Goal: Task Accomplishment & Management: Manage account settings

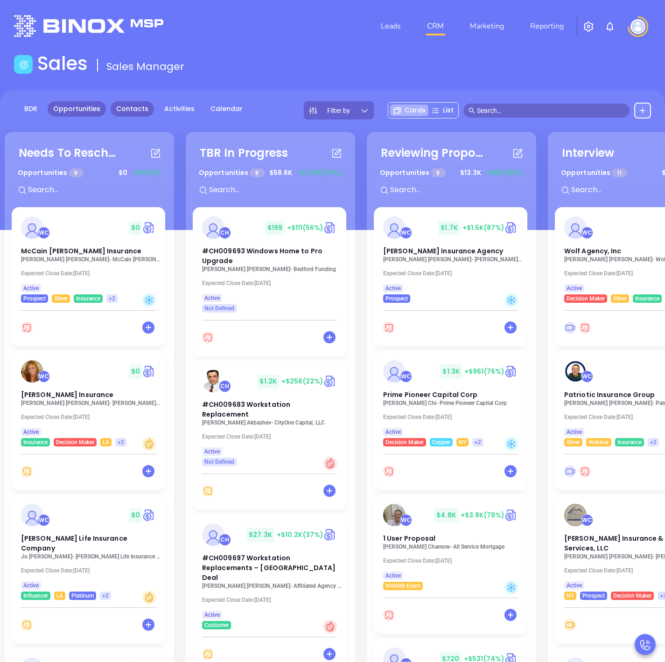
click at [136, 110] on link "Contacts" at bounding box center [132, 108] width 43 height 15
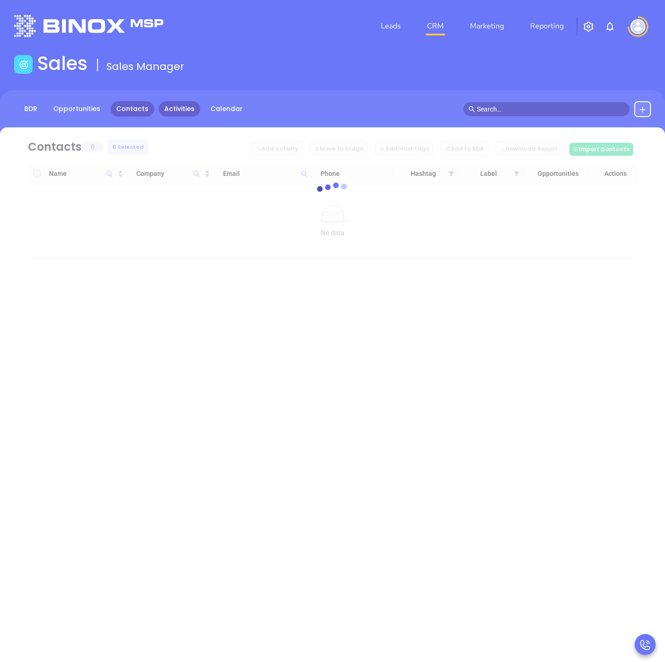
click at [178, 105] on link "Activities" at bounding box center [180, 108] width 42 height 15
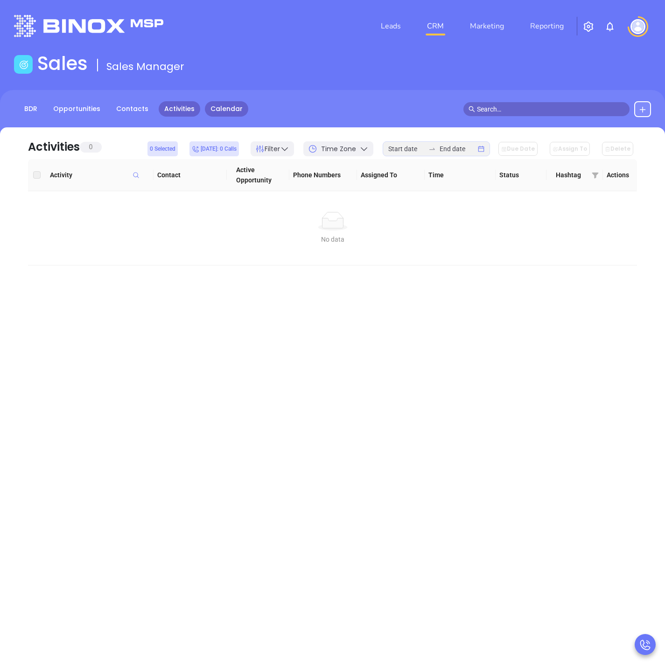
click at [209, 106] on link "Calendar" at bounding box center [226, 108] width 43 height 15
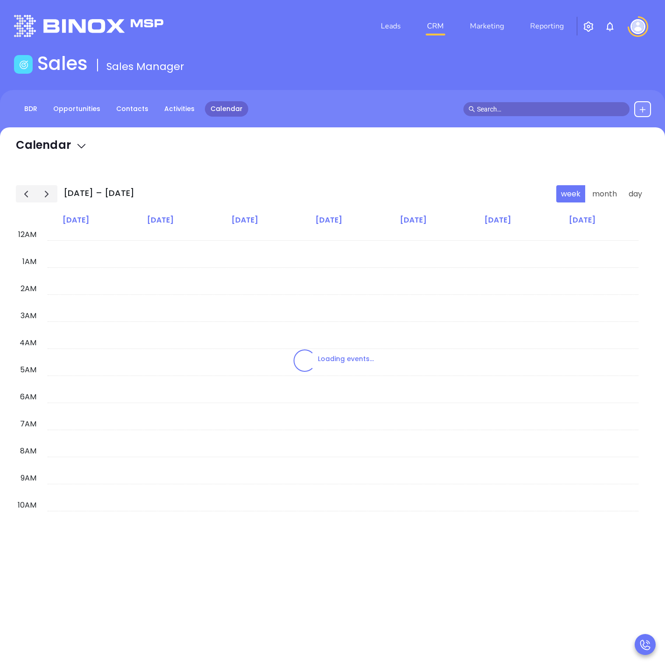
scroll to position [163, 0]
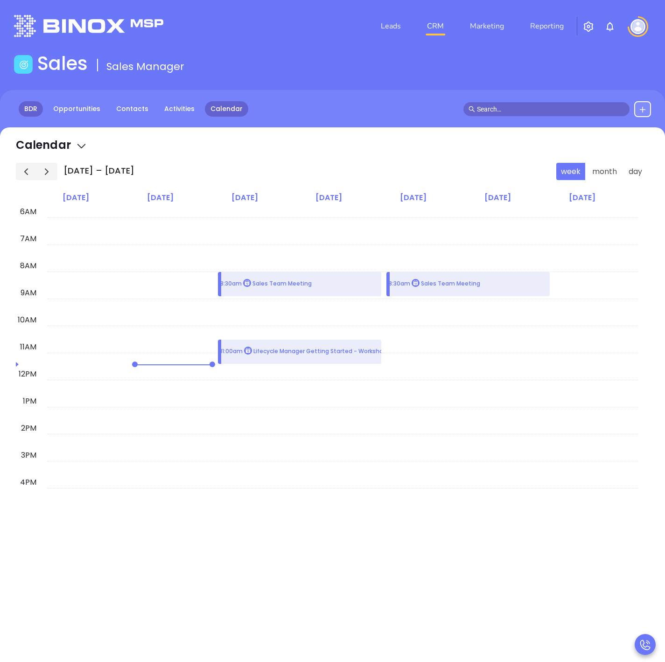
click at [27, 105] on link "BDR" at bounding box center [31, 108] width 24 height 15
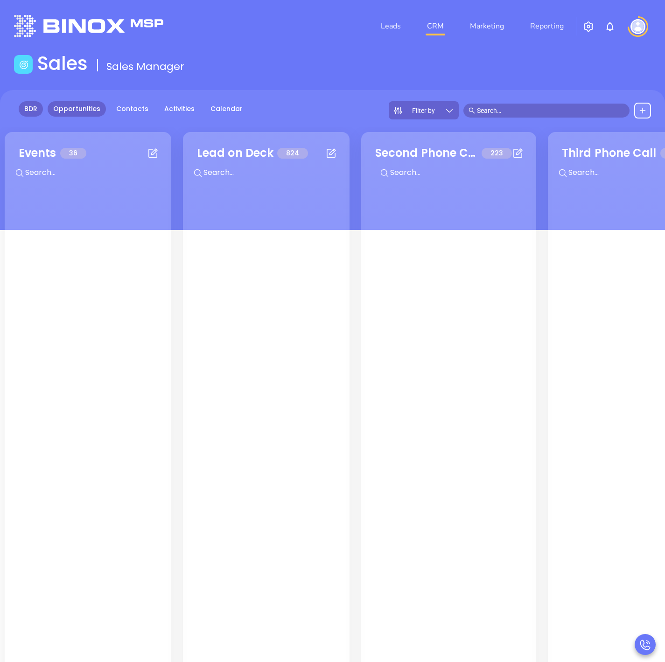
click at [74, 113] on link "Opportunities" at bounding box center [77, 108] width 58 height 15
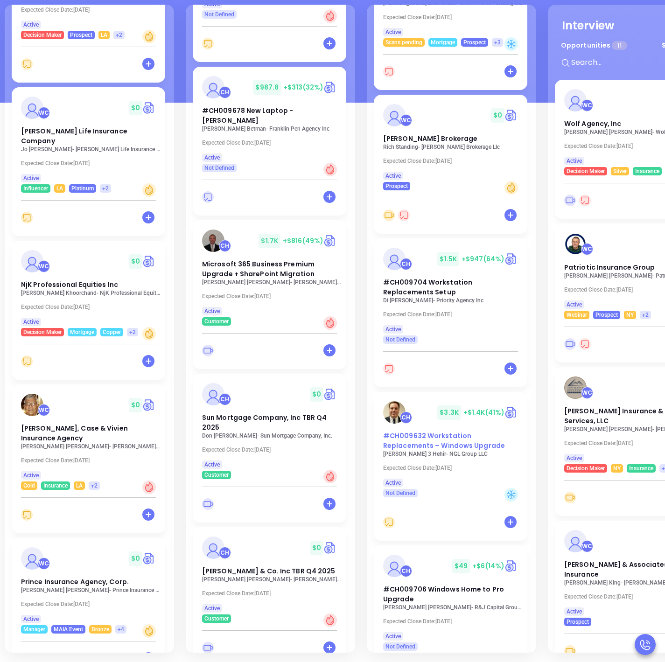
scroll to position [611, 0]
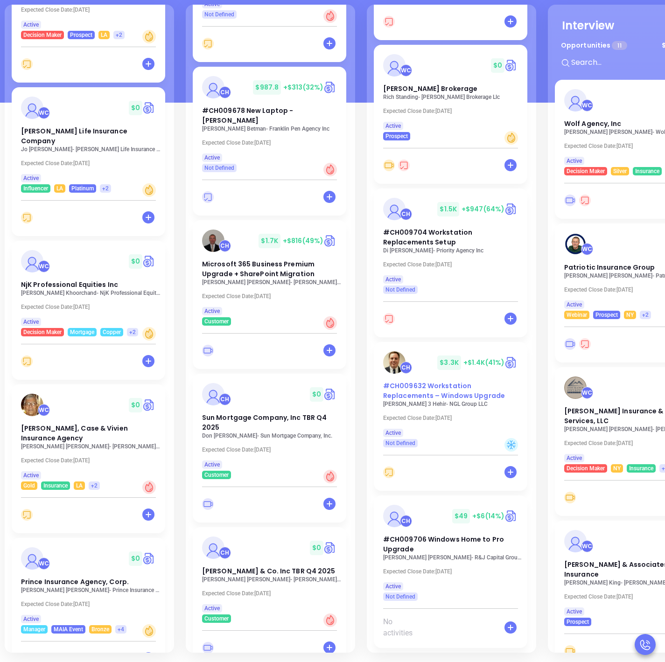
click at [398, 373] on div "CH" at bounding box center [399, 362] width 33 height 22
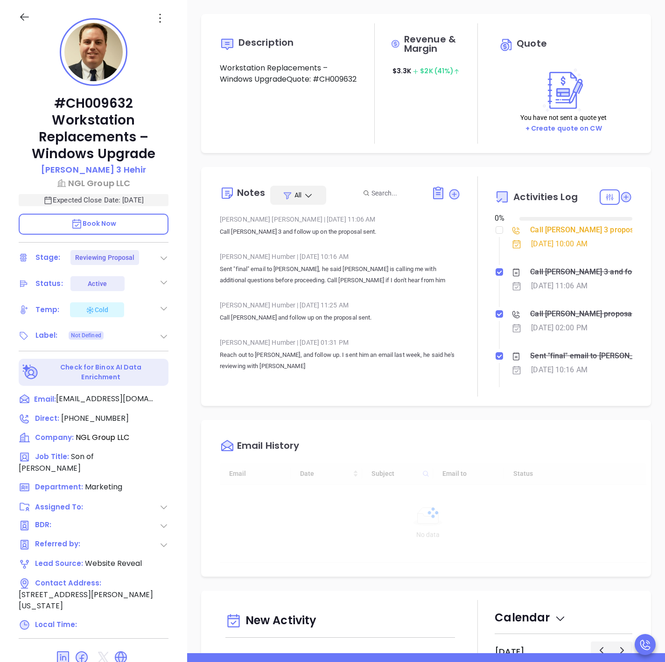
type input "[DATE]"
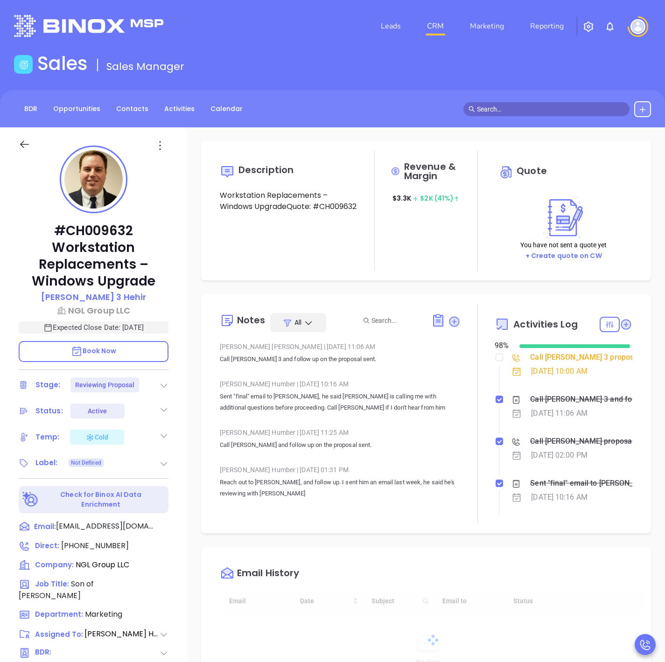
scroll to position [271, 0]
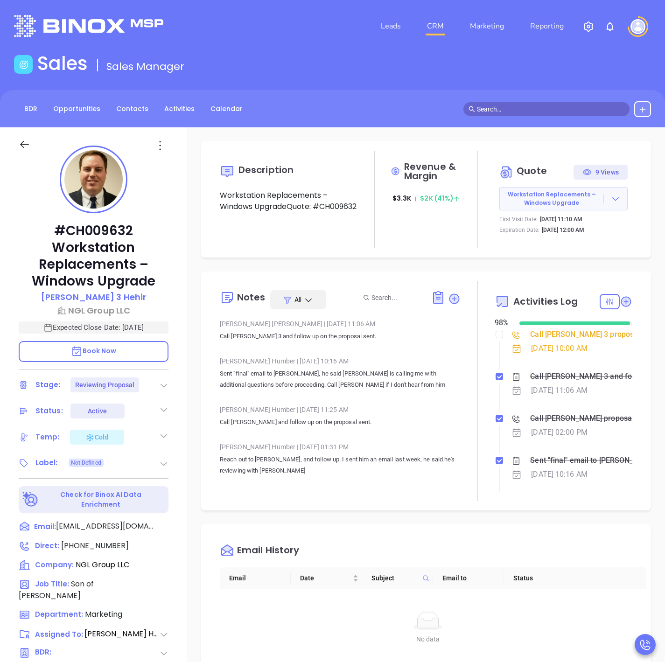
type input "[PERSON_NAME]"
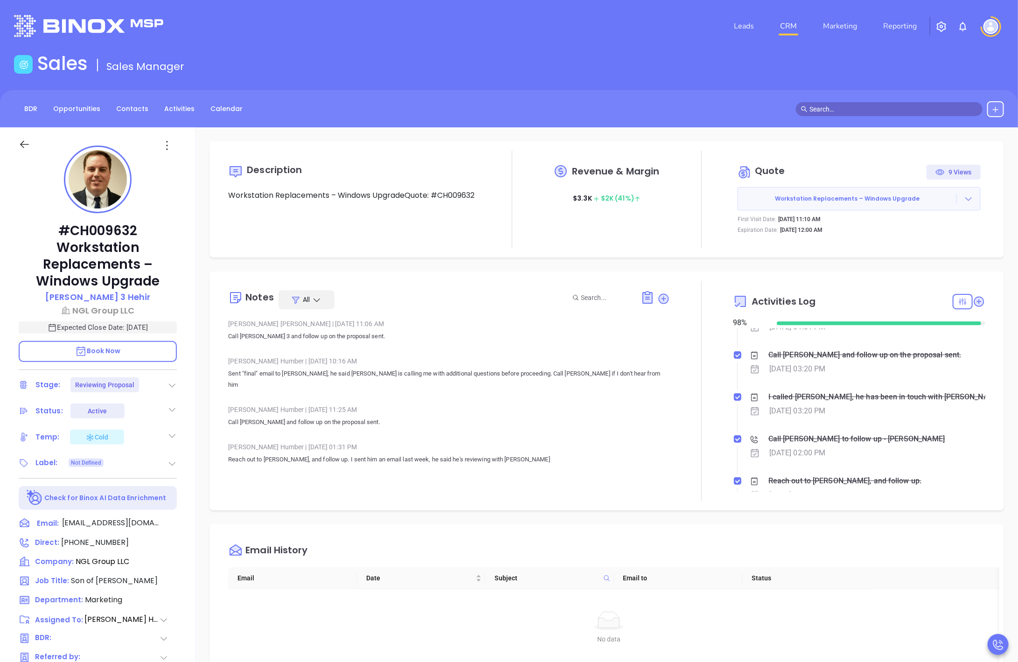
scroll to position [350, 0]
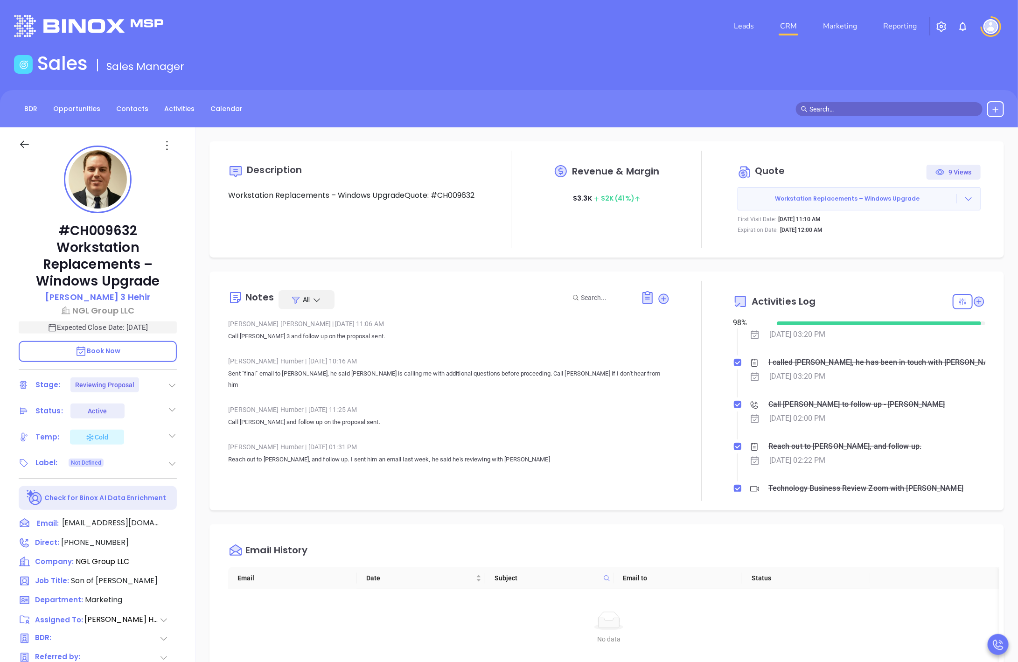
click at [665, 398] on div "Call Kenneth to follow up - Kenneth Hehir" at bounding box center [857, 405] width 177 height 14
click at [665, 407] on div "Call Kenneth to follow up - Kenneth Hehir" at bounding box center [857, 405] width 177 height 14
click at [665, 418] on div "Notes All Walter Contreras | Oct 13, 2025 11:06 AM Call Ken 3 and follow up on …" at bounding box center [607, 391] width 776 height 220
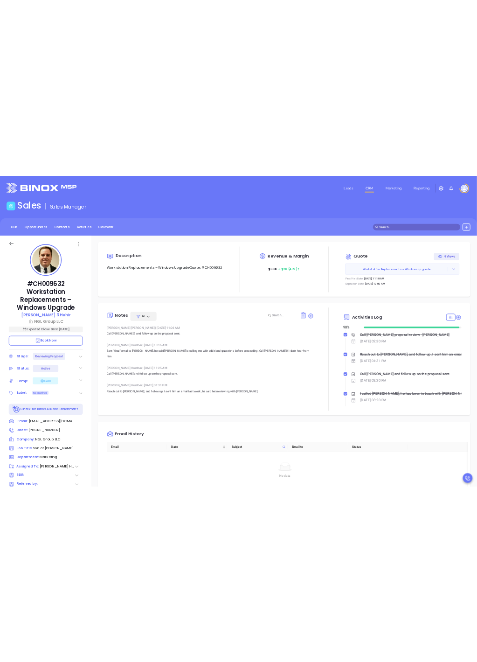
scroll to position [280, 0]
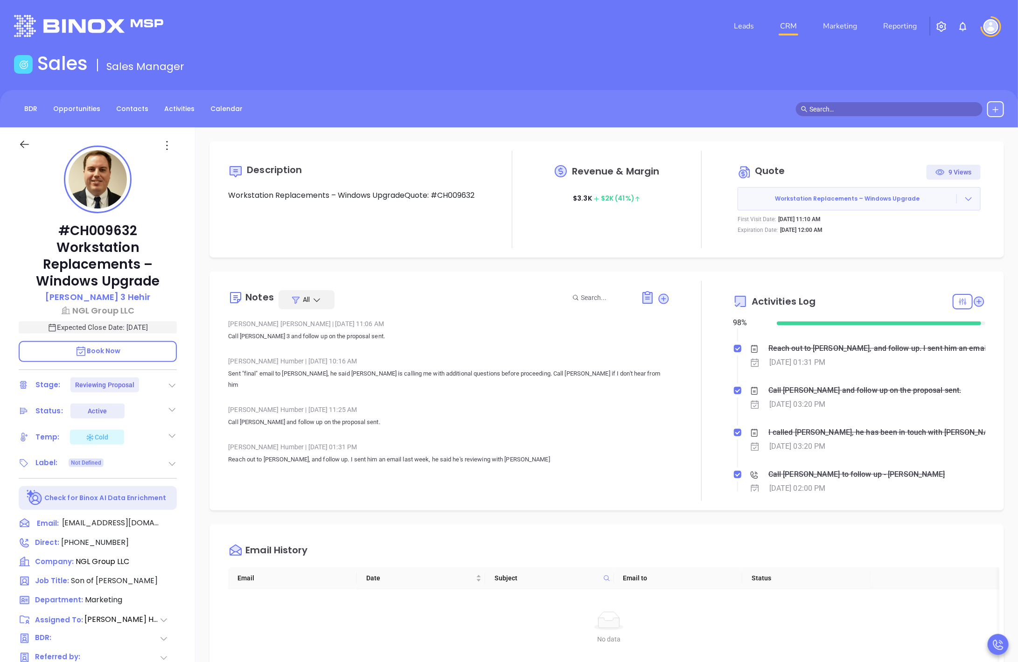
click at [665, 432] on div "I called Ken, he has been in touch with Arthur himself about upgrading to windo…" at bounding box center [878, 433] width 219 height 14
click at [665, 433] on icon at bounding box center [754, 433] width 7 height 8
click at [665, 433] on div "I called Ken, he has been in touch with Arthur himself about upgrading to windo…" at bounding box center [878, 433] width 219 height 14
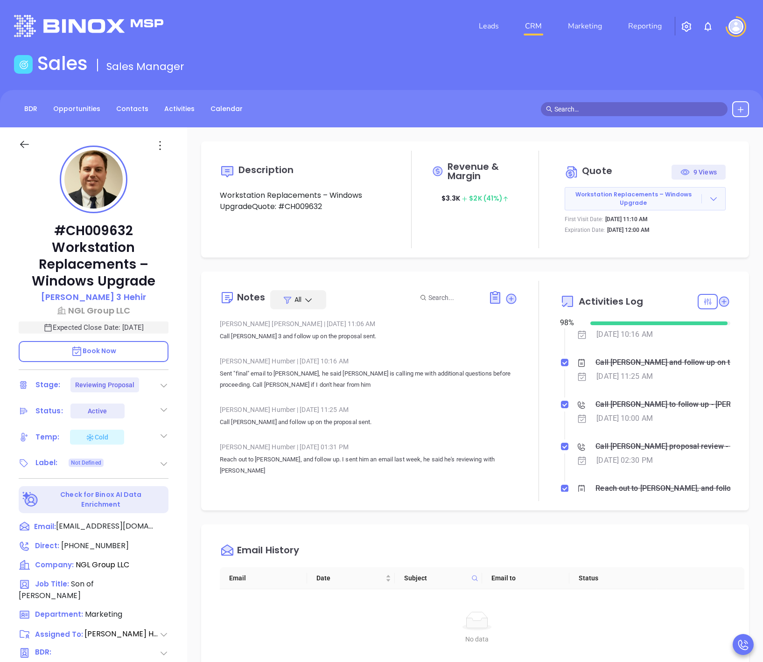
scroll to position [70, 0]
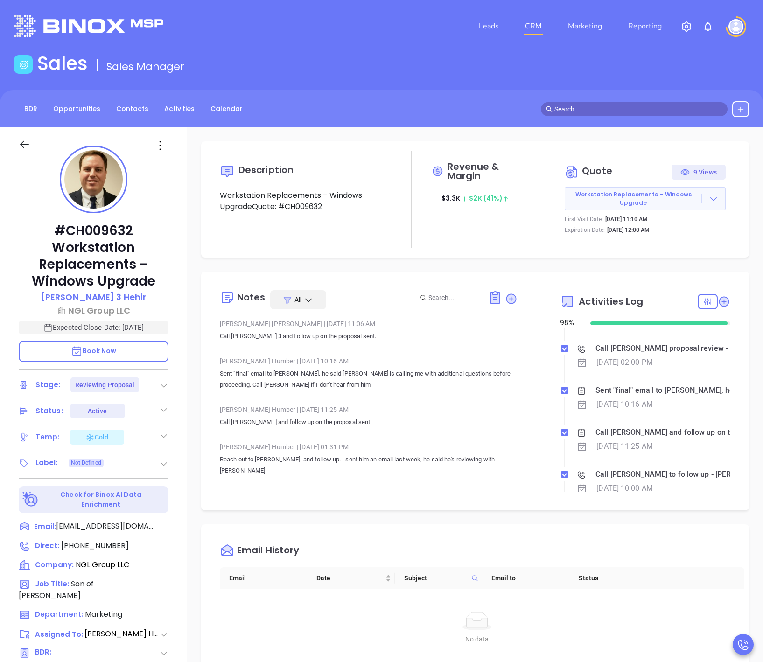
click at [653, 395] on div "Sent "final" email to Ken, he said arthur is calling me with additional questio…" at bounding box center [664, 391] width 137 height 14
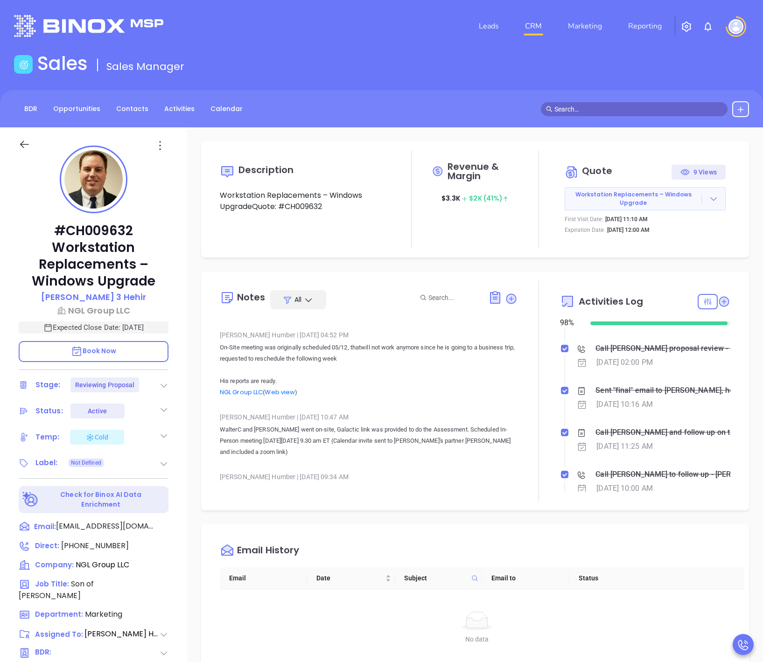
scroll to position [1157, 0]
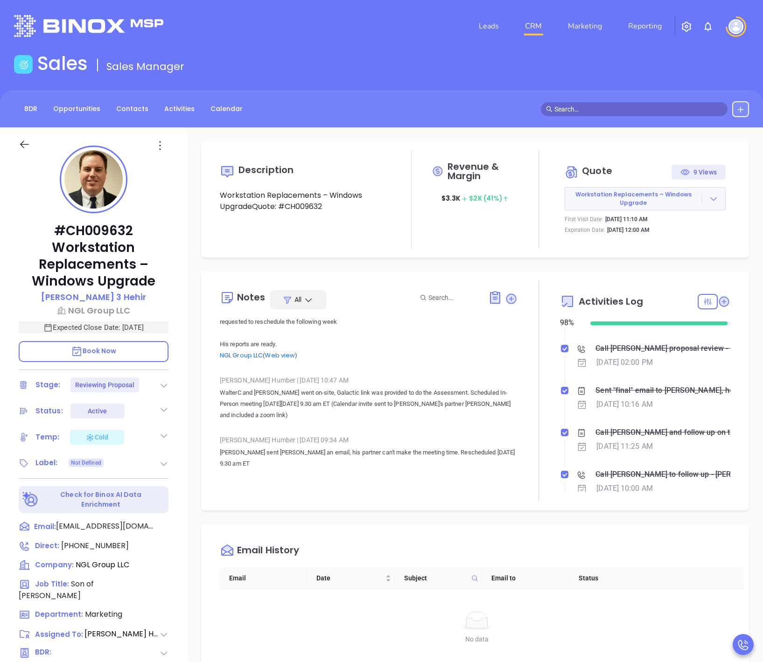
click at [627, 428] on div "Call Kenneth and follow up on the proposal sent." at bounding box center [664, 433] width 137 height 14
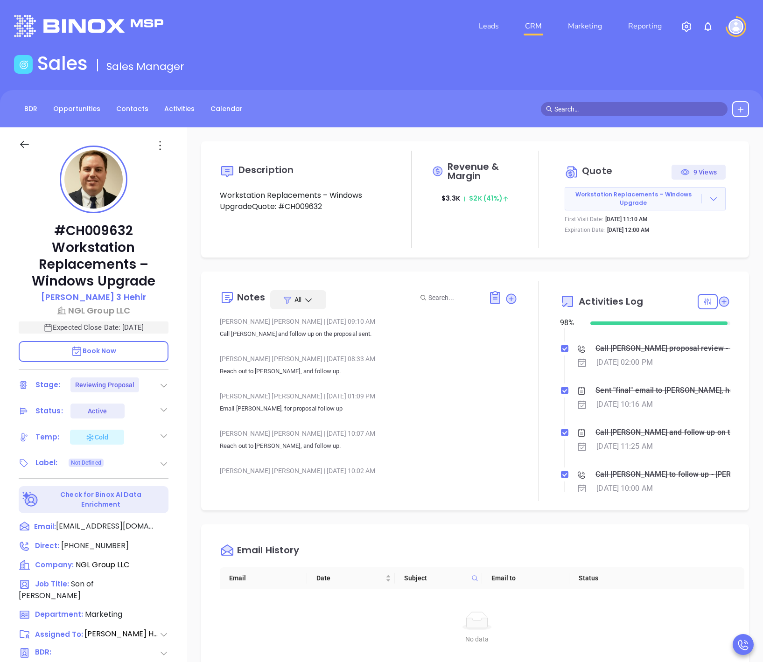
scroll to position [457, 0]
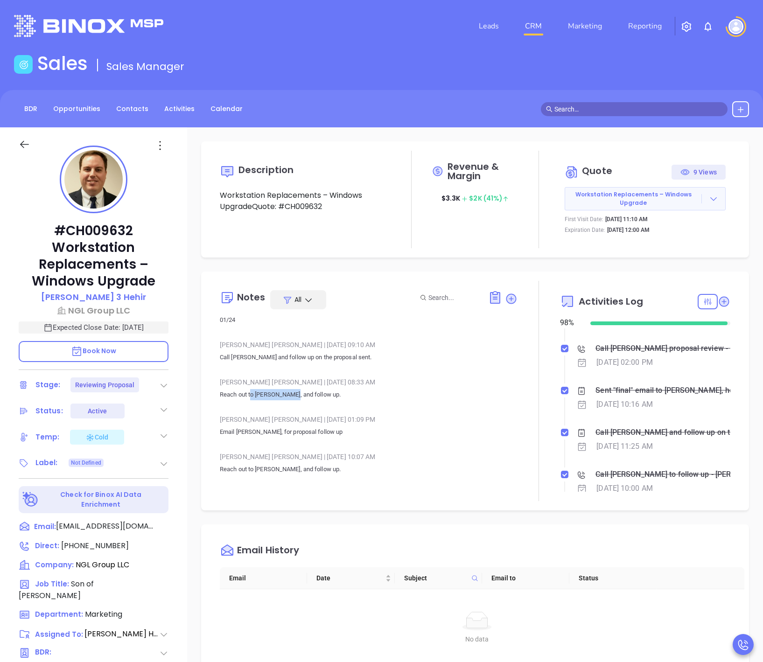
drag, startPoint x: 251, startPoint y: 370, endPoint x: 290, endPoint y: 383, distance: 40.7
click at [290, 383] on div "Walter Contreras | Oct 19, 2023 08:33 AM Reach out to Ken, and follow up." at bounding box center [369, 391] width 298 height 33
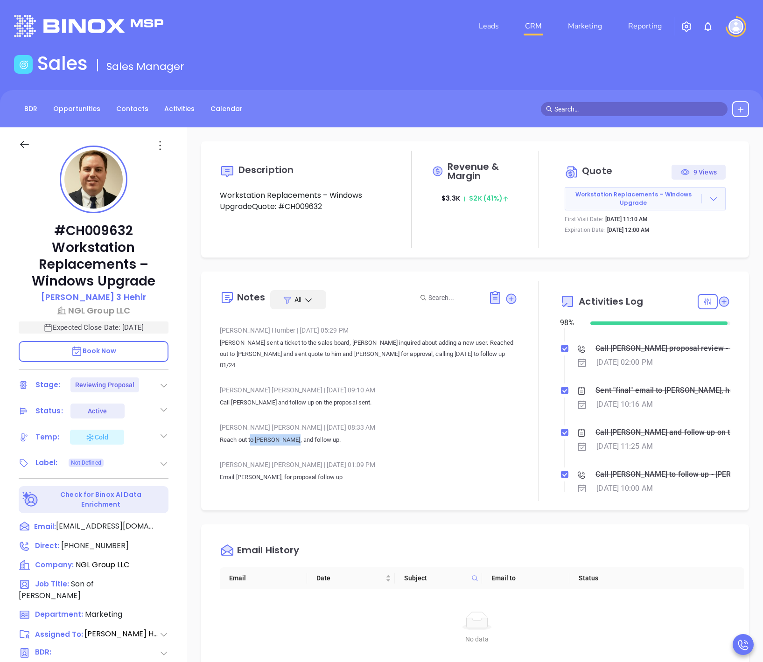
scroll to position [387, 0]
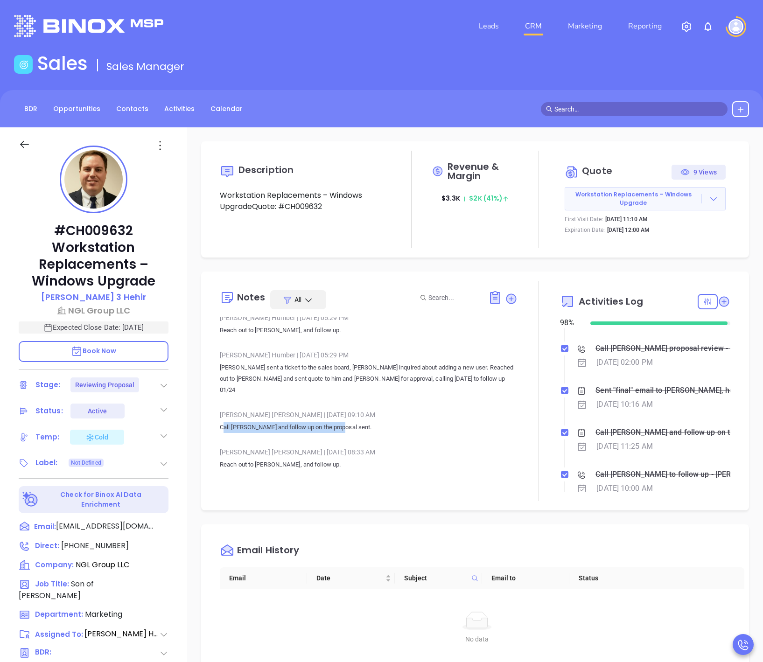
drag, startPoint x: 225, startPoint y: 404, endPoint x: 354, endPoint y: 407, distance: 128.9
click at [354, 422] on p "Call Ken and follow up on the proposal sent." at bounding box center [369, 427] width 298 height 11
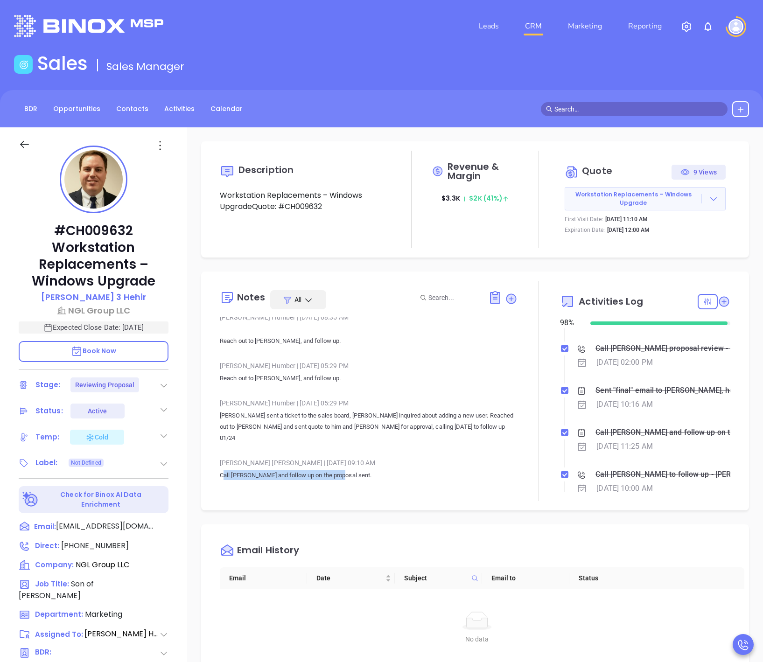
scroll to position [317, 0]
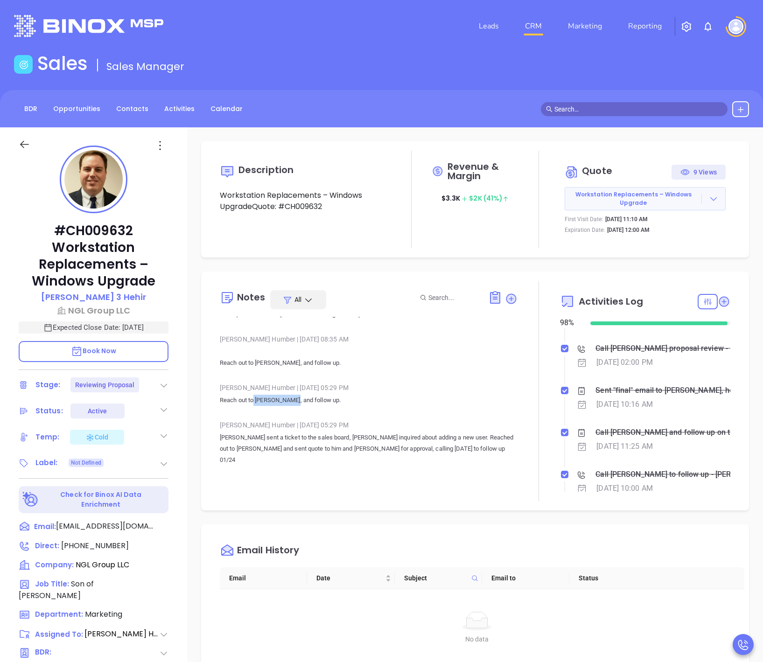
drag, startPoint x: 259, startPoint y: 391, endPoint x: 290, endPoint y: 402, distance: 32.8
drag, startPoint x: 290, startPoint y: 402, endPoint x: 276, endPoint y: 381, distance: 25.2
click at [276, 381] on div "Carla Humber | Jan 22, 2024 05:29 PM" at bounding box center [369, 388] width 298 height 14
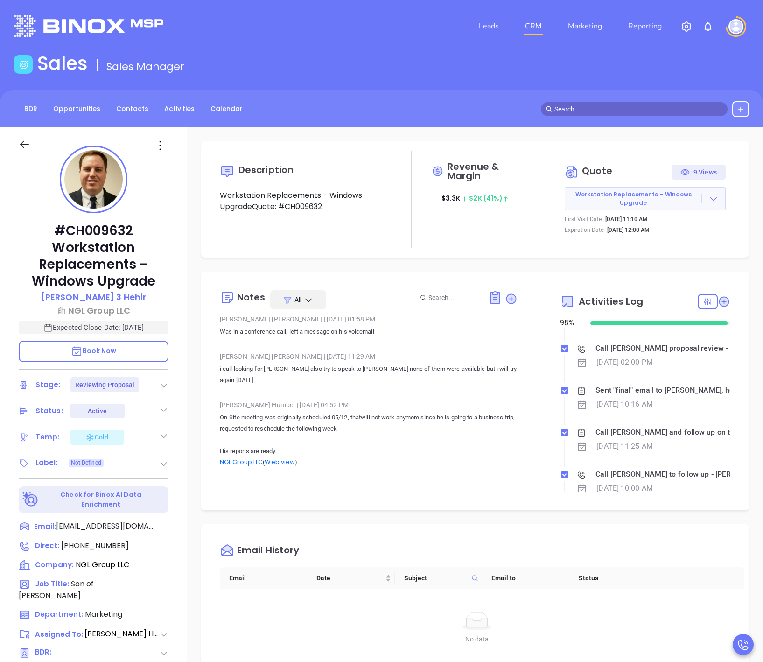
scroll to position [1157, 0]
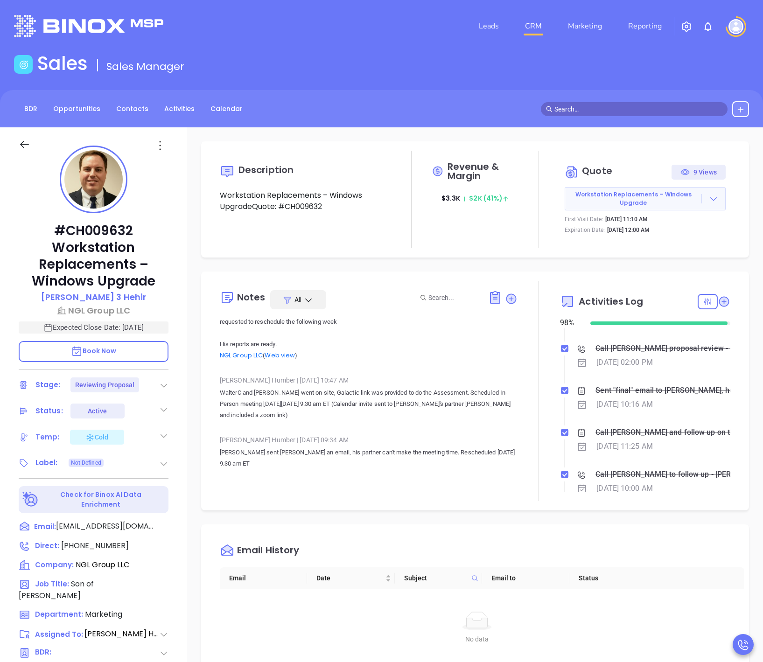
drag, startPoint x: 306, startPoint y: 452, endPoint x: 323, endPoint y: 452, distance: 16.8
click at [323, 482] on div "Carla Humber | Apr 26, 2023 05:15 PM" at bounding box center [369, 489] width 298 height 14
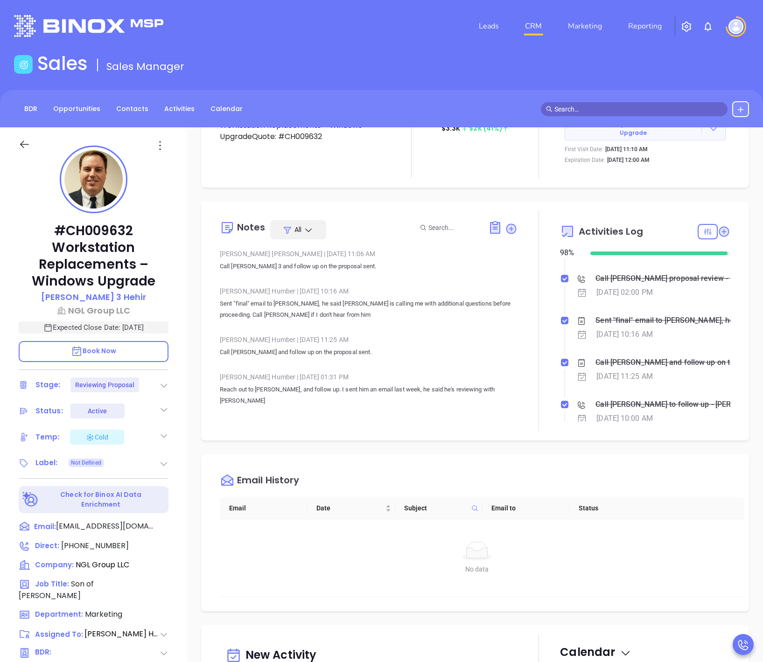
scroll to position [0, 0]
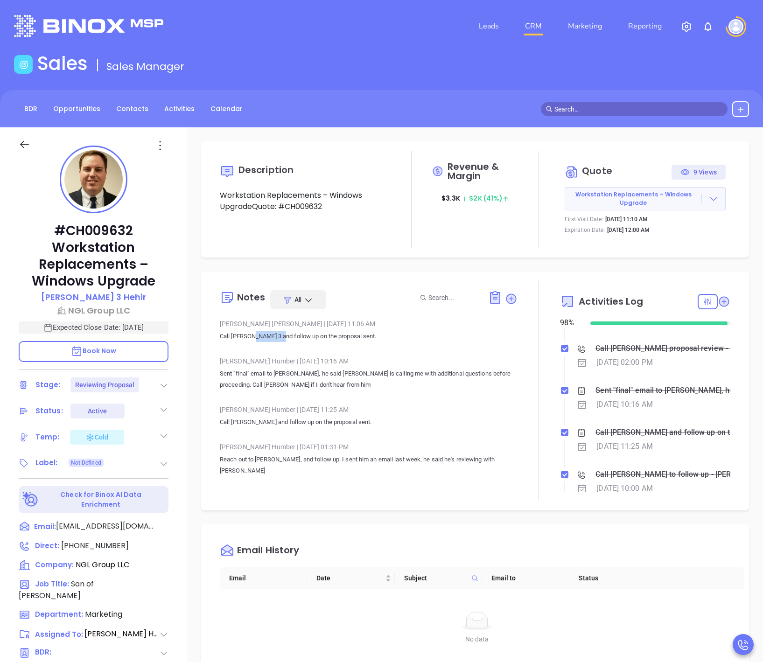
drag, startPoint x: 251, startPoint y: 337, endPoint x: 280, endPoint y: 349, distance: 31.8
click at [280, 349] on div "Walter Contreras | Oct 13, 2025 11:06 AM Call Ken 3 and follow up on the propos…" at bounding box center [369, 333] width 298 height 33
drag, startPoint x: 280, startPoint y: 349, endPoint x: 284, endPoint y: 363, distance: 14.6
click at [284, 363] on div "Carla Humber | Oct 6, 2025 10:16 AM" at bounding box center [369, 361] width 298 height 14
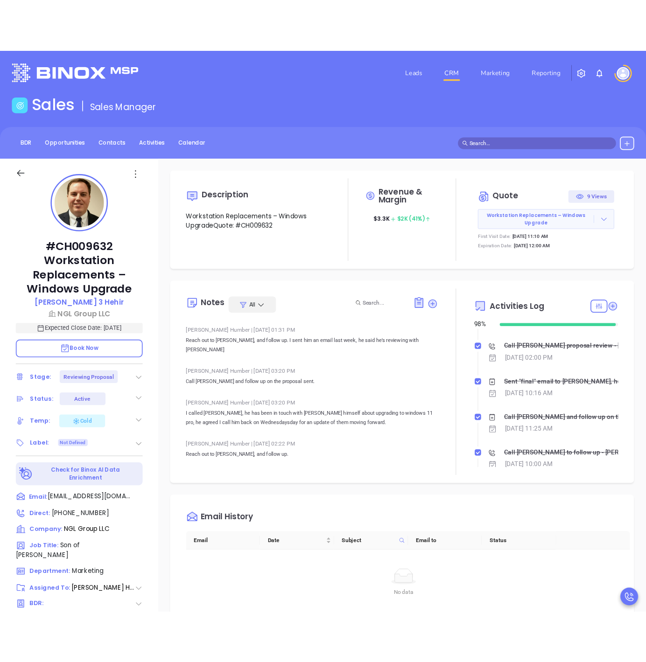
scroll to position [140, 0]
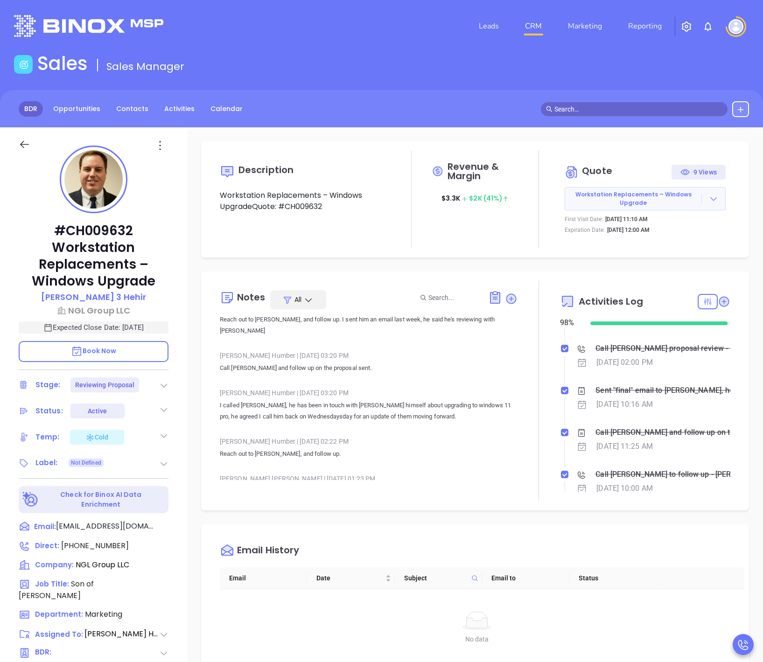
click at [27, 104] on link "BDR" at bounding box center [31, 108] width 24 height 15
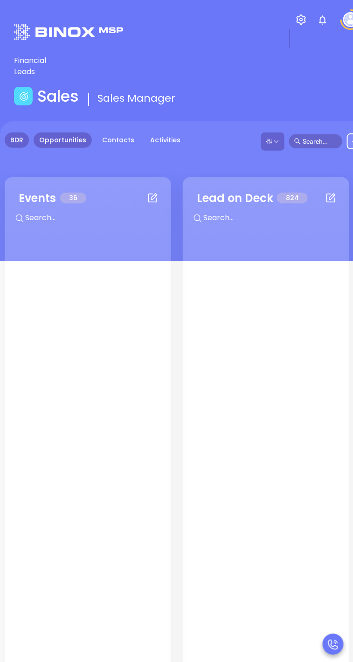
click at [71, 140] on link "Opportunities" at bounding box center [63, 140] width 58 height 15
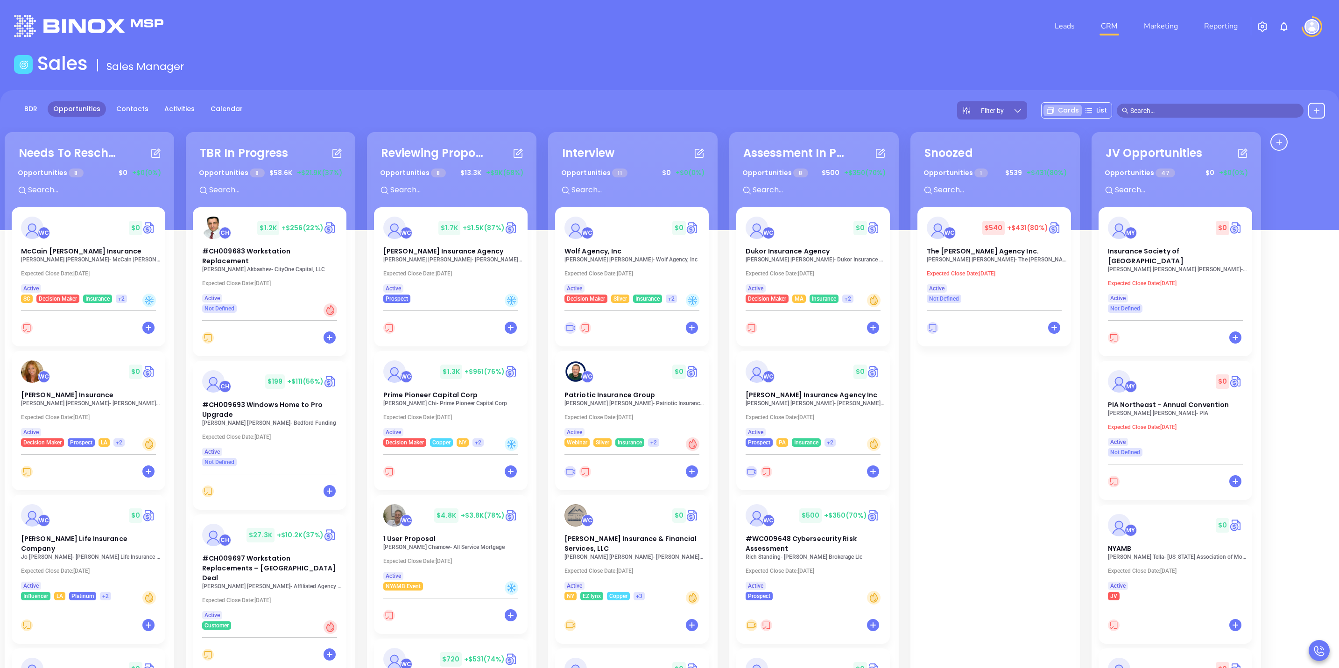
click at [198, 97] on div "BDR Opportunities Contacts Activities Calendar Filter by Cards List" at bounding box center [669, 160] width 1339 height 140
click at [176, 113] on link "Activities" at bounding box center [180, 108] width 42 height 15
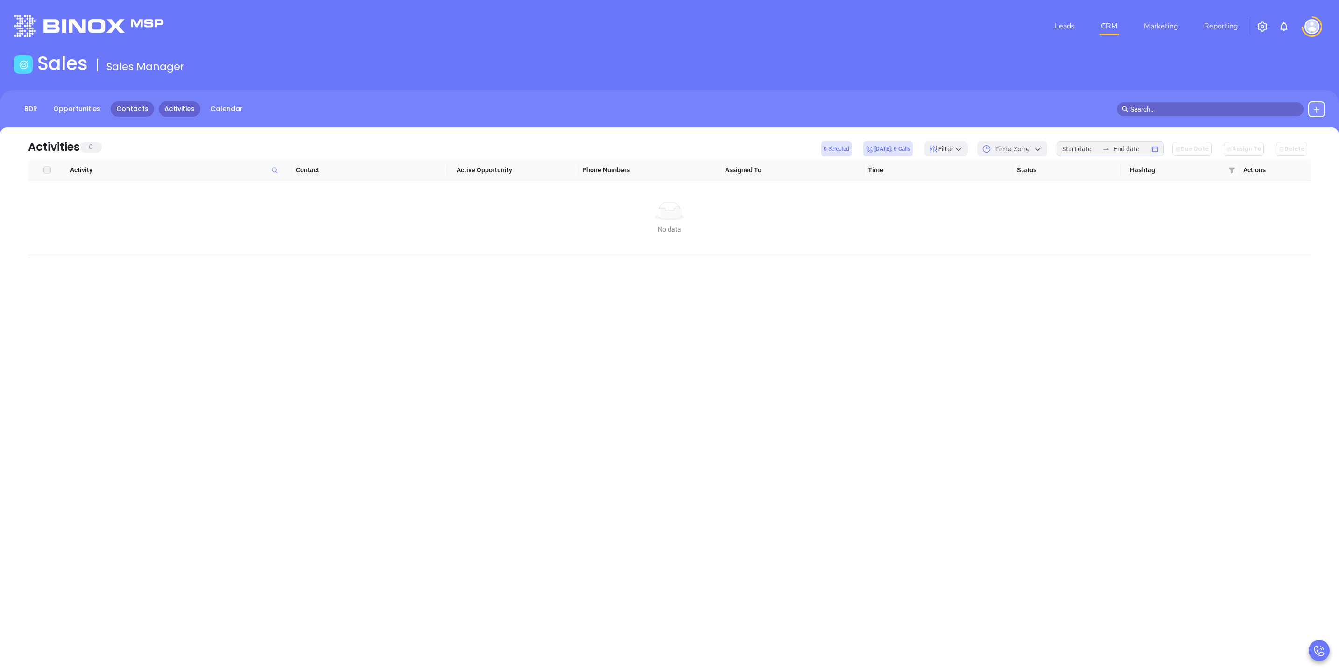
click at [139, 111] on link "Contacts" at bounding box center [132, 108] width 43 height 15
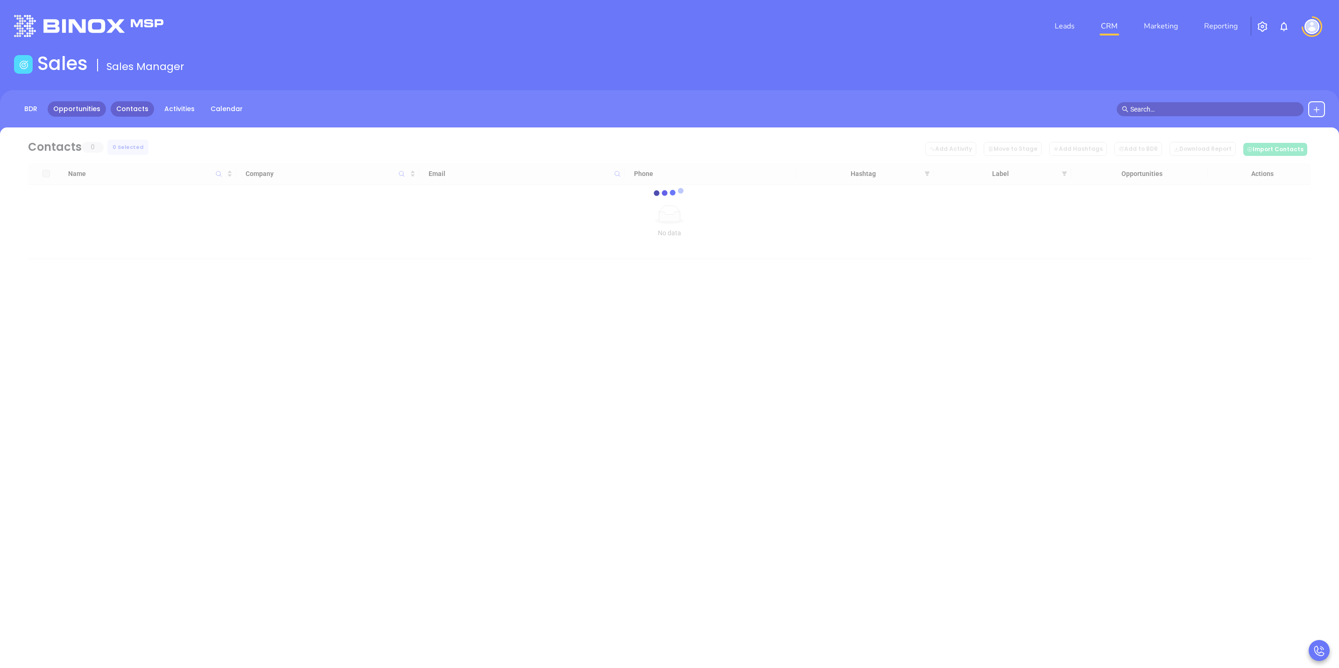
click at [71, 111] on link "Opportunities" at bounding box center [77, 108] width 58 height 15
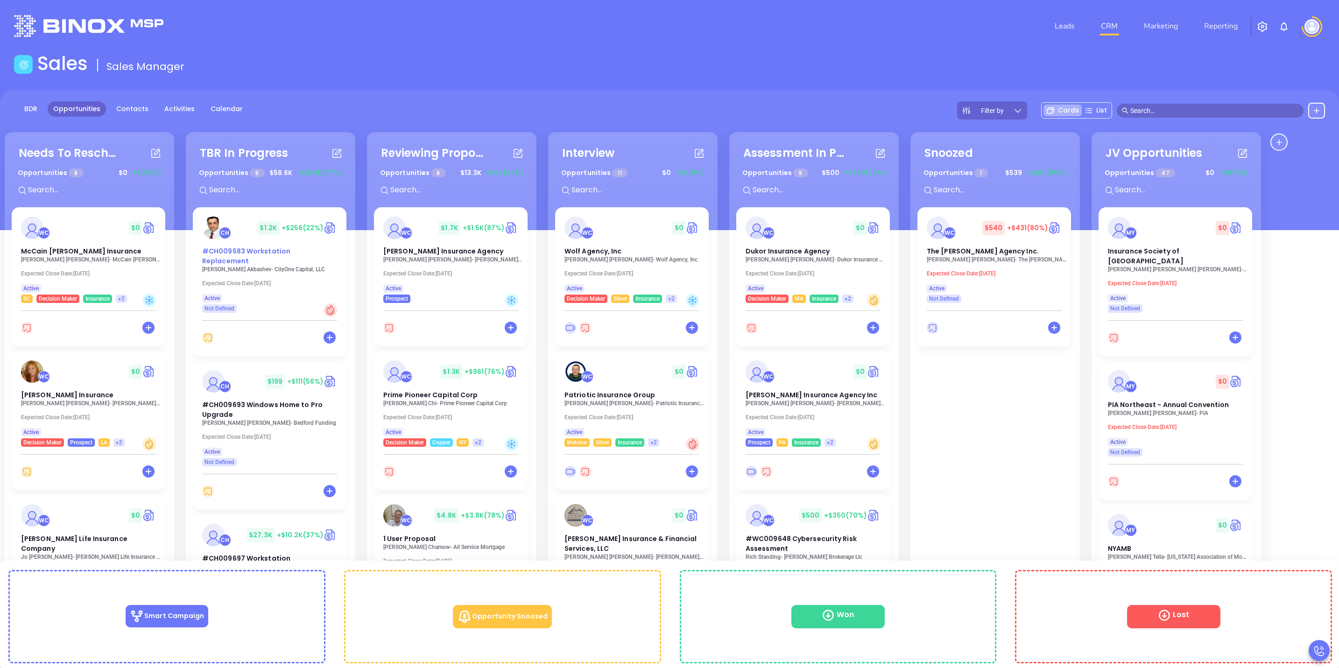
click at [219, 221] on img at bounding box center [213, 228] width 22 height 22
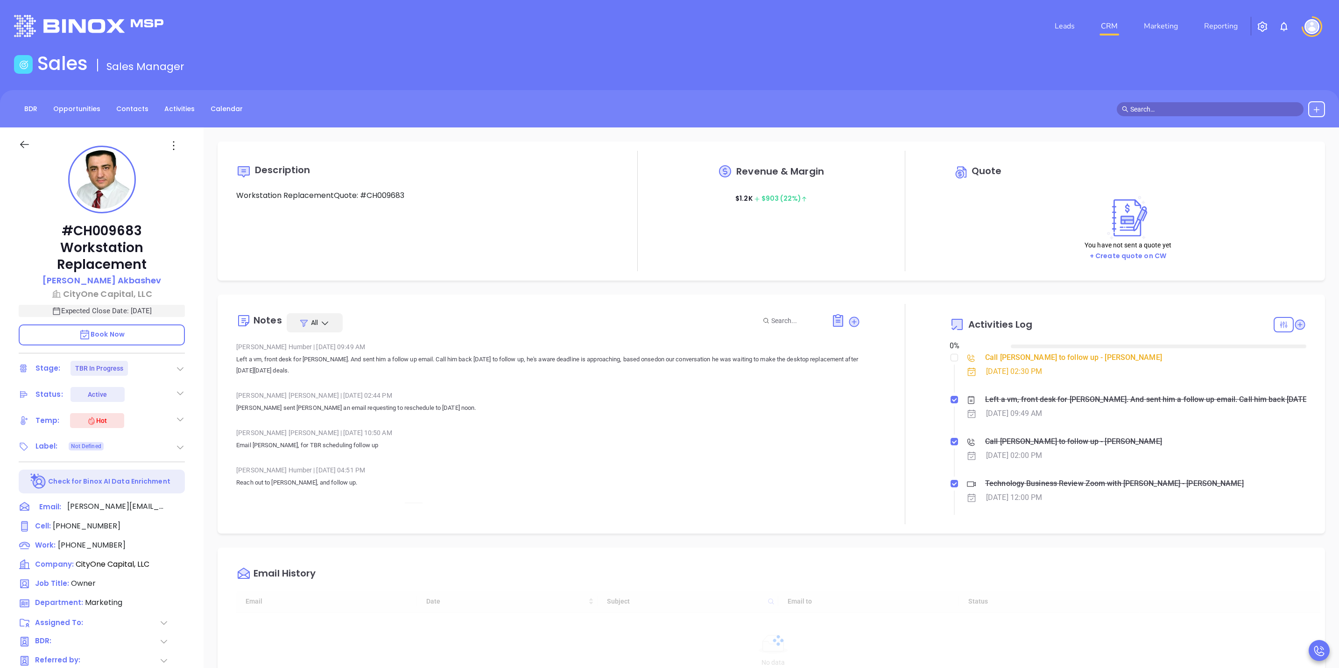
type input "[DATE]"
type input "[PERSON_NAME]"
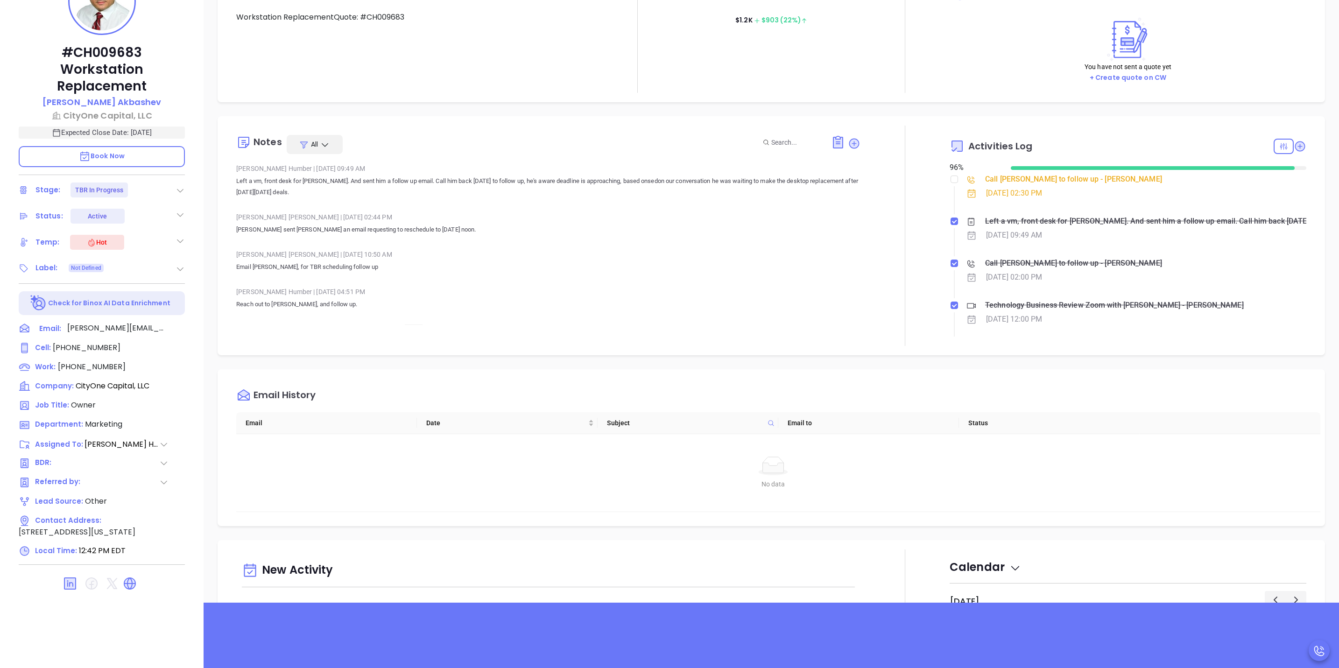
scroll to position [210, 0]
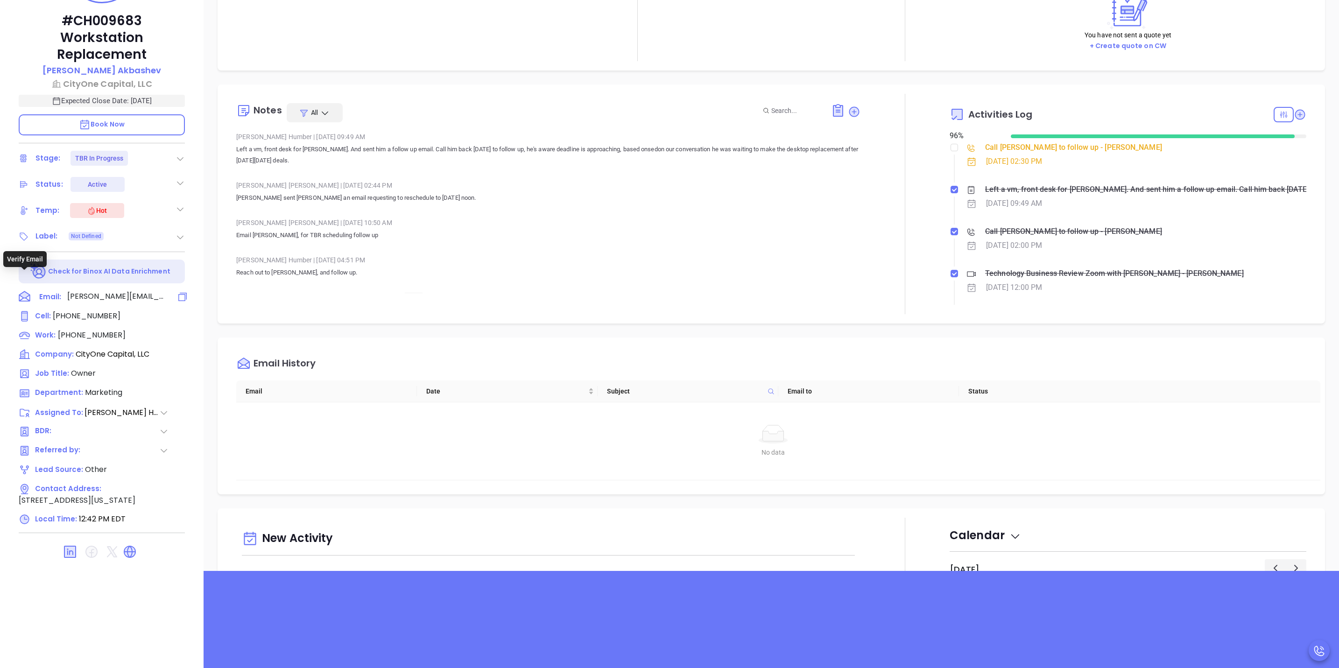
click at [24, 290] on icon at bounding box center [25, 297] width 14 height 14
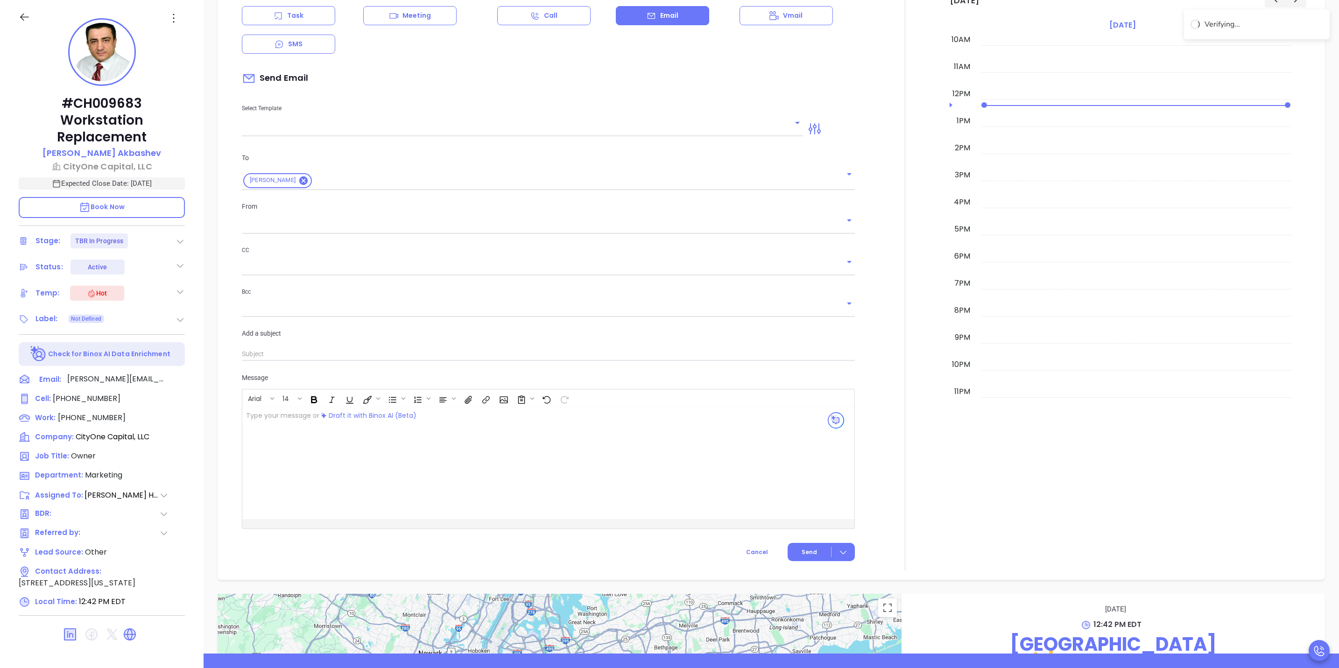
type input "[PERSON_NAME]"
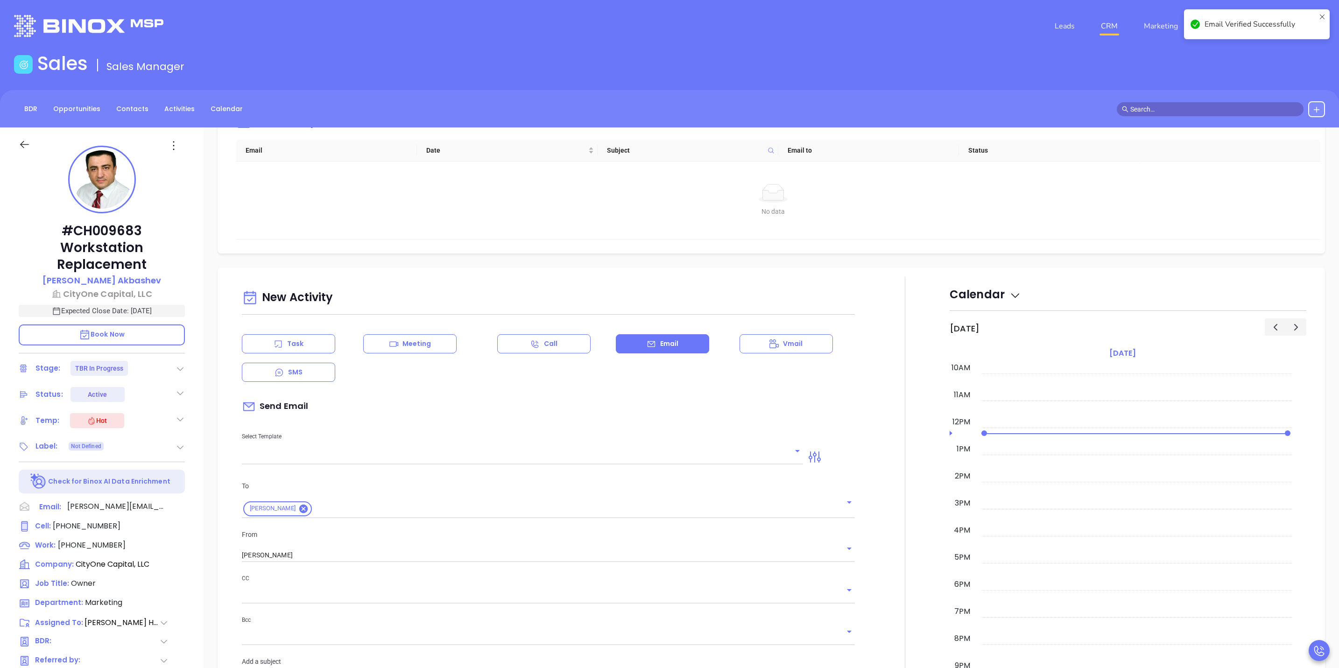
scroll to position [428, 0]
click at [989, 103] on div "BDR Opportunities Contacts Activities Calendar" at bounding box center [669, 109] width 1339 height 16
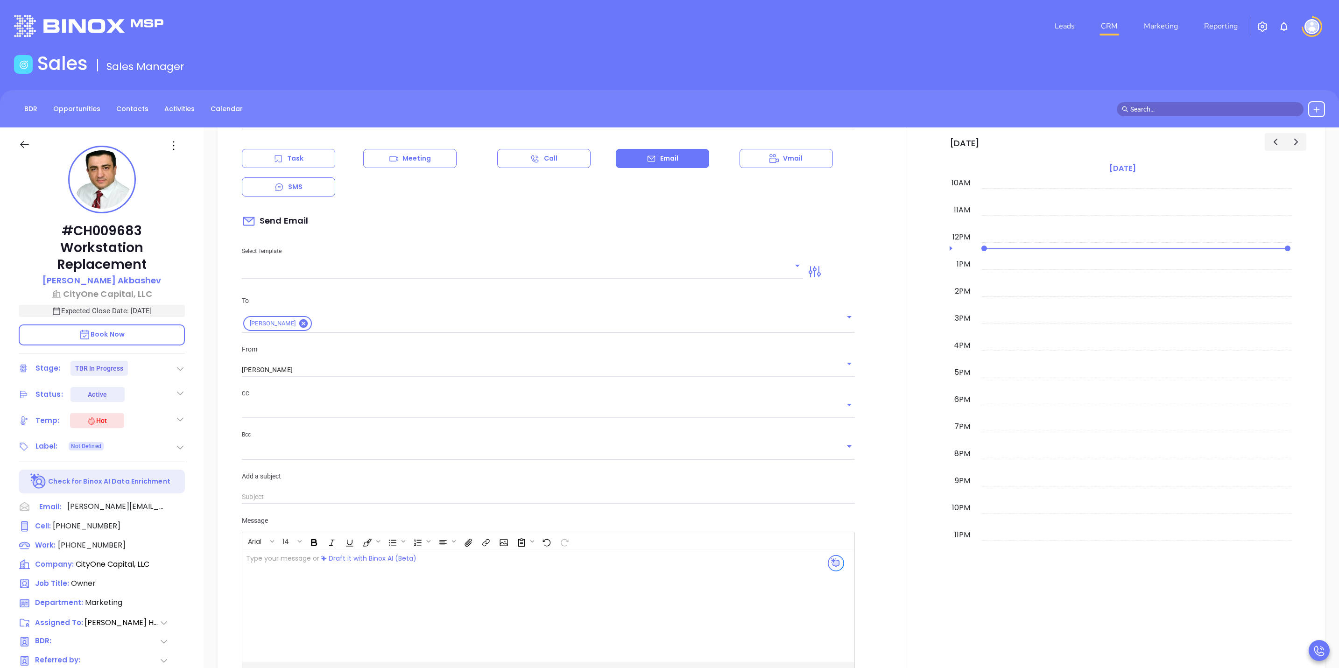
scroll to position [638, 0]
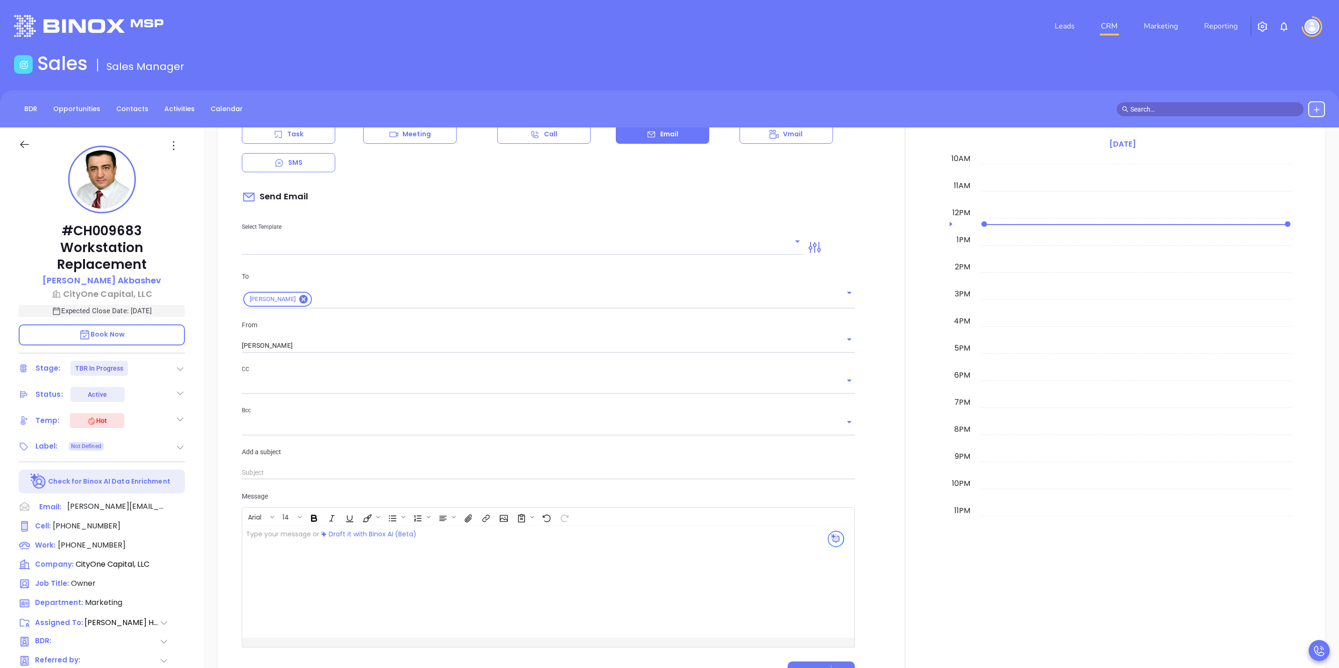
click at [327, 262] on div "To [PERSON_NAME] From [GEOGRAPHIC_DATA][PERSON_NAME] CC Bcc Add a subject" at bounding box center [548, 376] width 624 height 232
click at [375, 242] on input "text" at bounding box center [515, 248] width 547 height 14
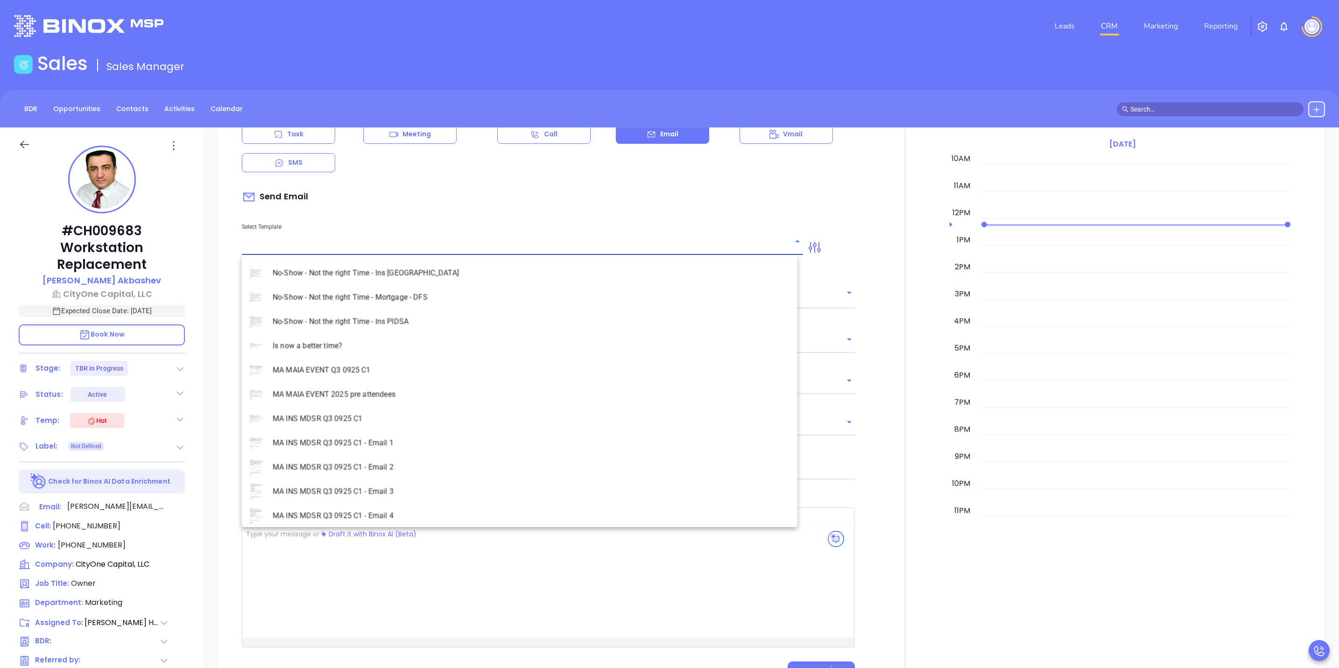
scroll to position [2700, 0]
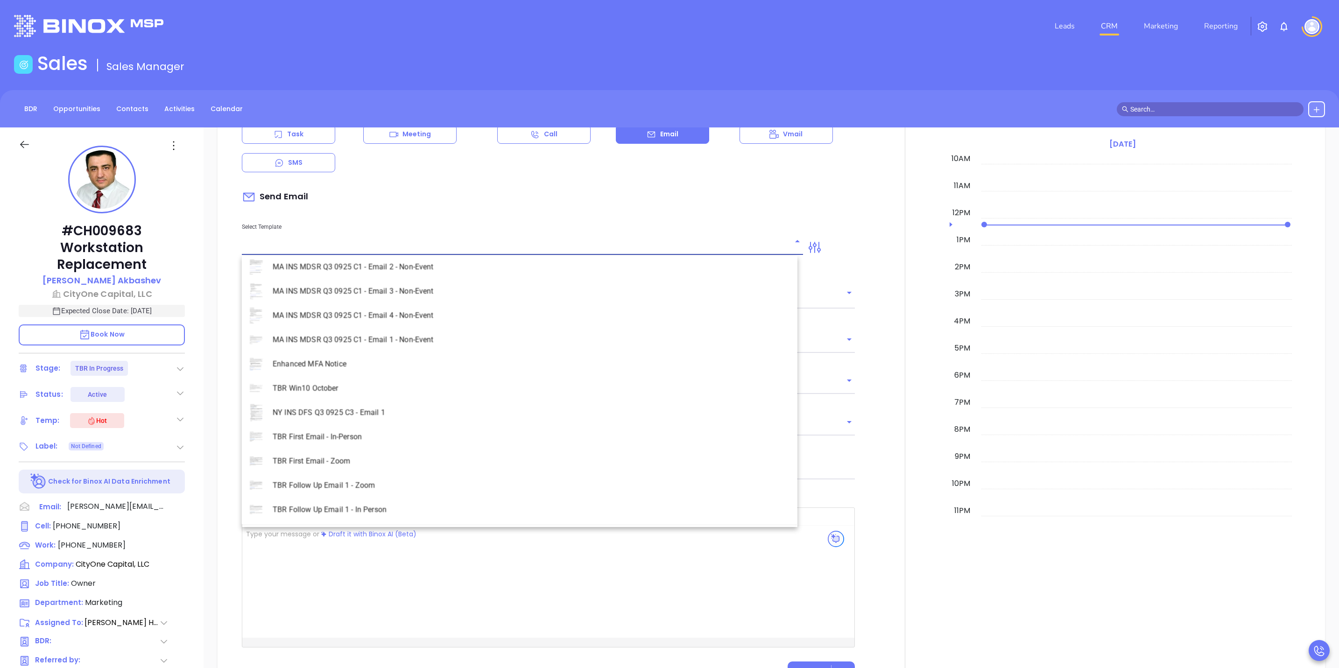
click at [321, 461] on li "TBR First Email - Zoom" at bounding box center [519, 461] width 555 height 24
type input "TBR First Email - Zoom"
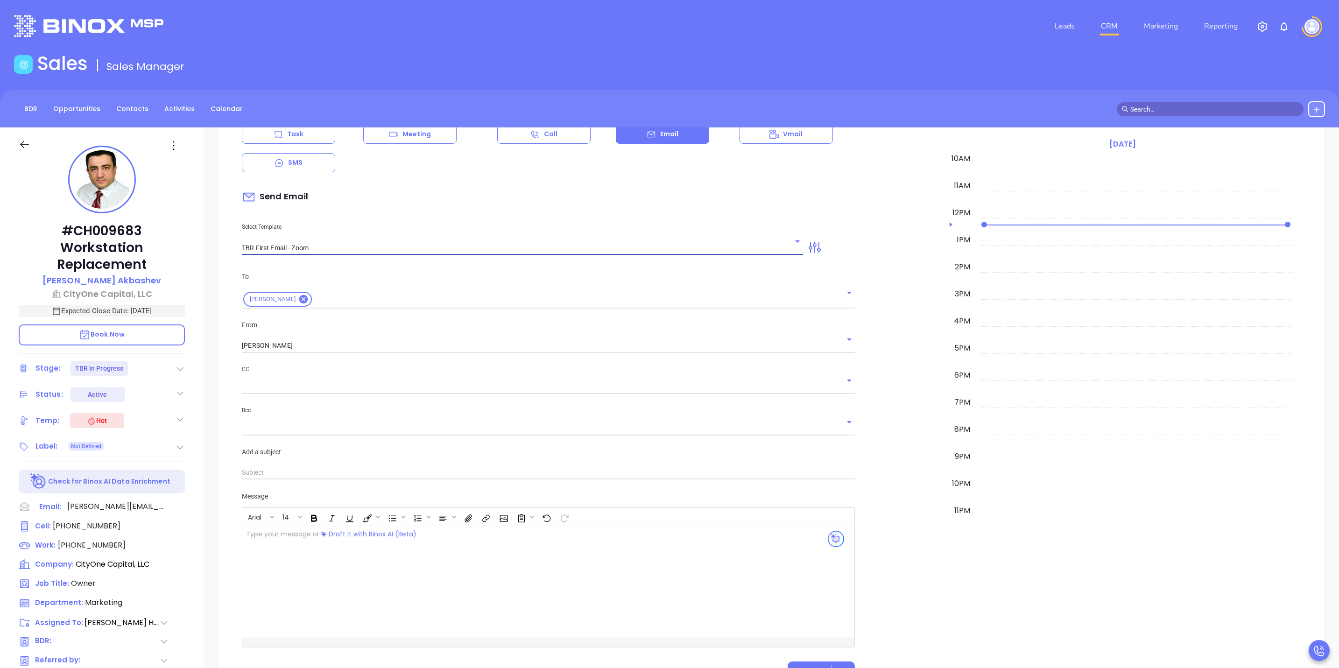
type input "[PERSON_NAME], got 10 mins?"
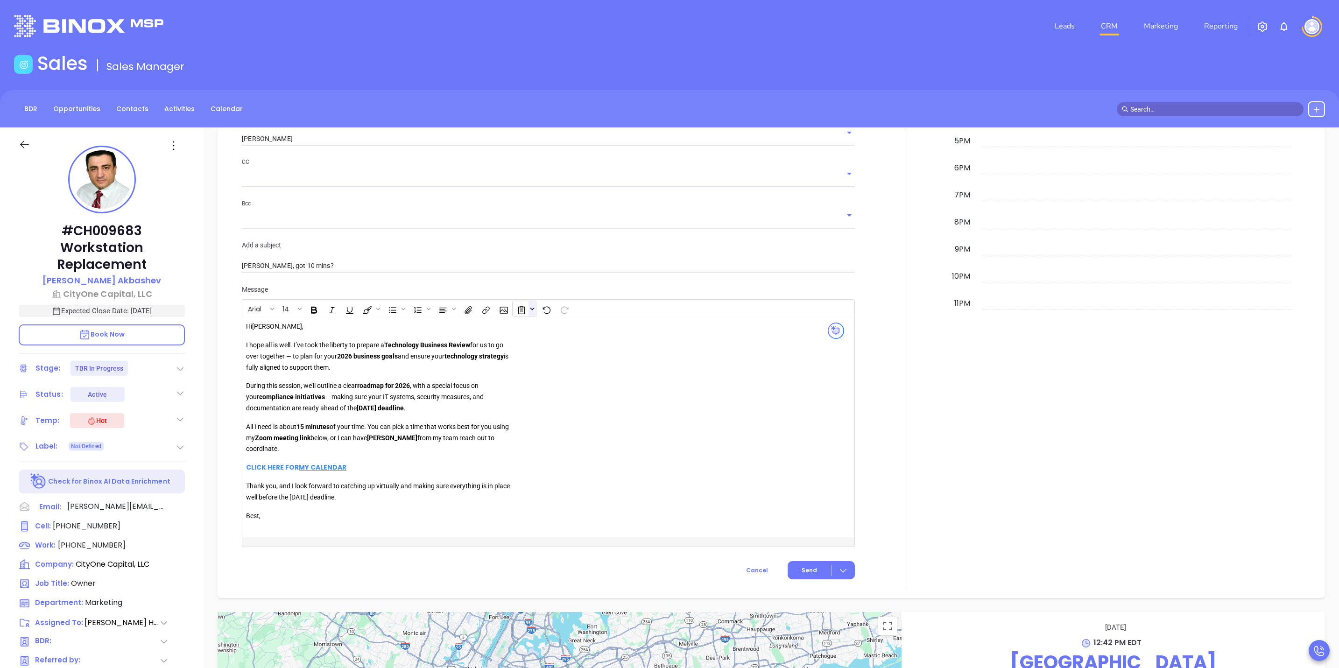
scroll to position [848, 0]
click at [519, 342] on div "Hi [PERSON_NAME] , I hope all is well. I’ve took the liberty to prepare a Techn…" at bounding box center [386, 424] width 280 height 212
click at [745, 563] on button "Cancel" at bounding box center [757, 568] width 56 height 18
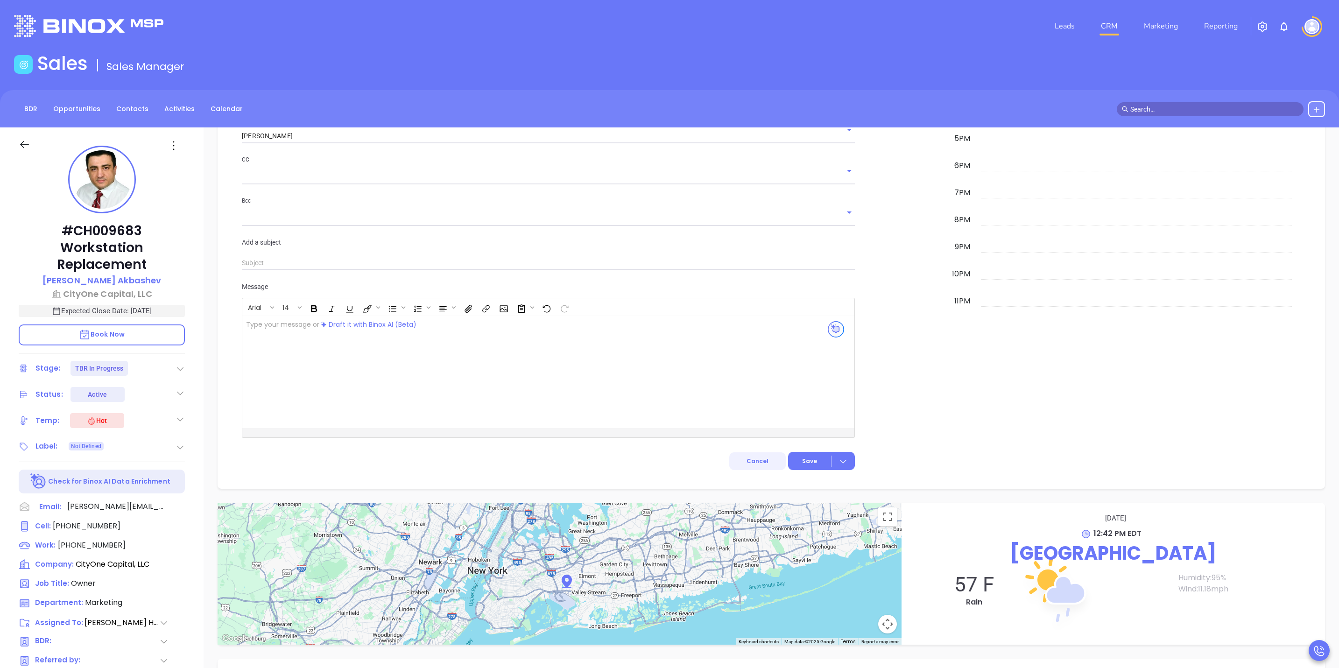
click at [750, 464] on span "Cancel" at bounding box center [757, 461] width 22 height 8
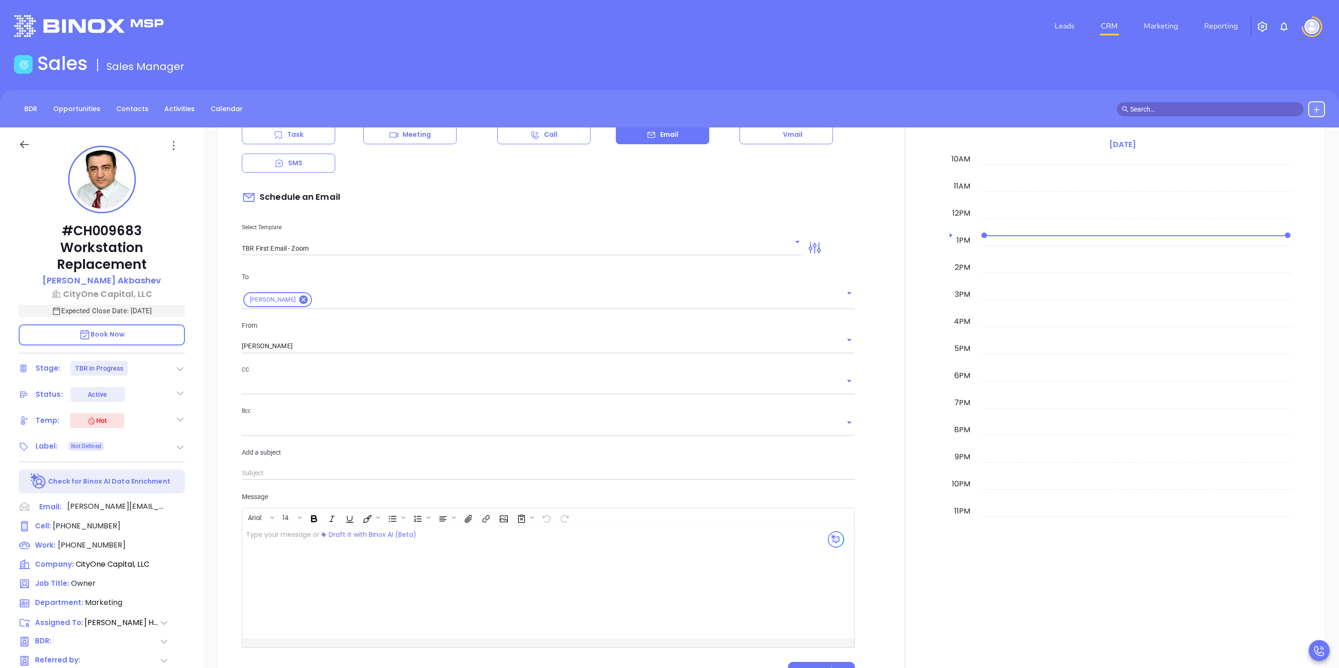
scroll to position [777, 0]
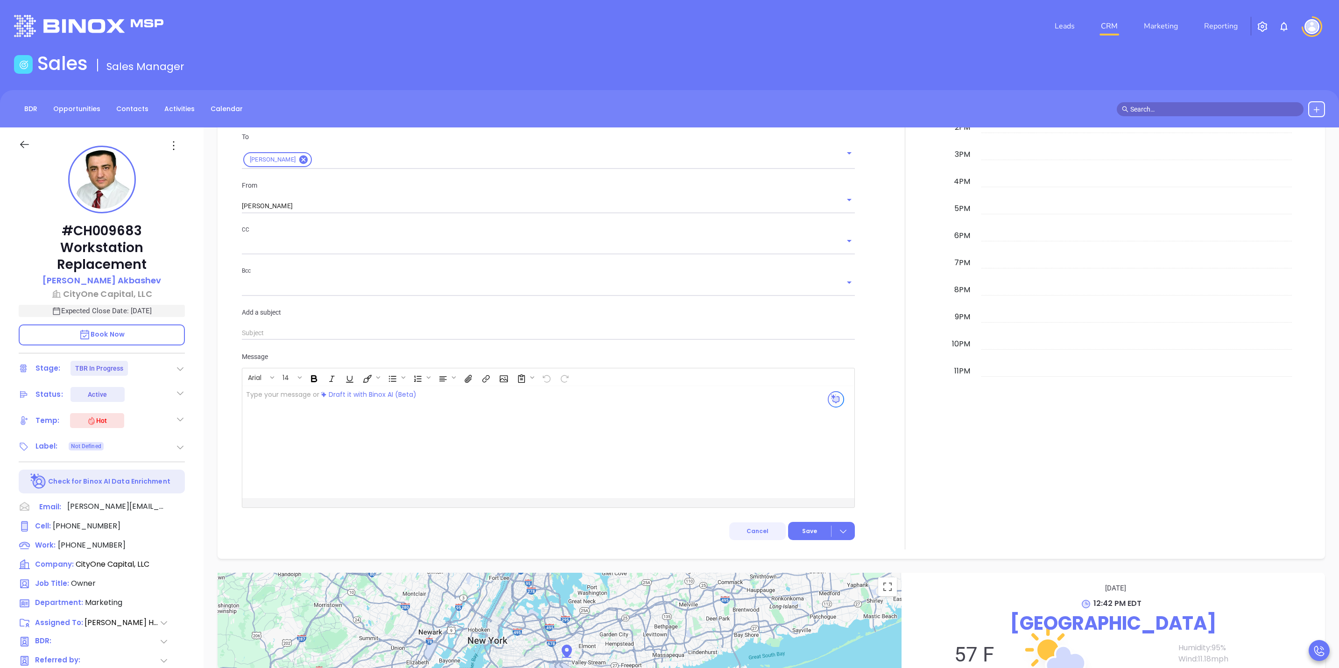
click at [769, 533] on button "Cancel" at bounding box center [757, 531] width 56 height 18
